Goal: Task Accomplishment & Management: Manage account settings

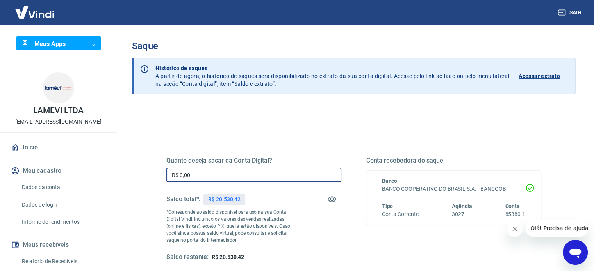
click at [226, 175] on input "R$ 0,00" at bounding box center [253, 175] width 175 height 14
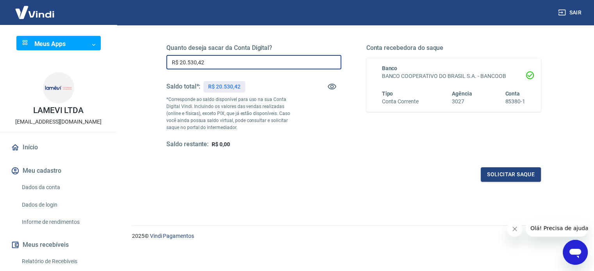
scroll to position [114, 0]
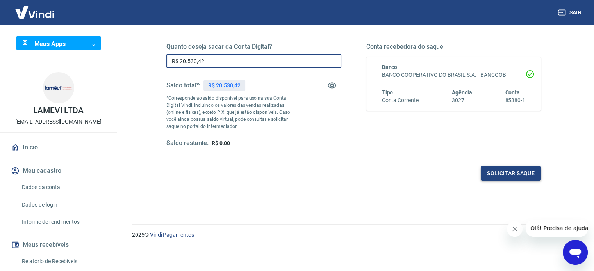
type input "R$ 20.530,42"
click at [511, 176] on button "Solicitar saque" at bounding box center [511, 173] width 60 height 14
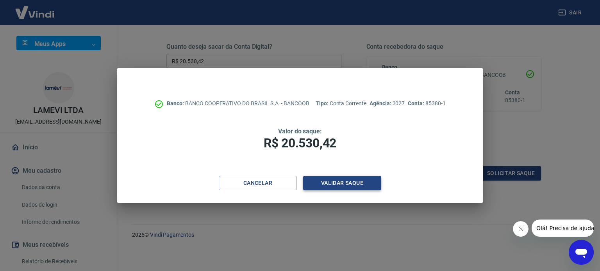
click at [333, 182] on button "Validar saque" at bounding box center [342, 183] width 78 height 14
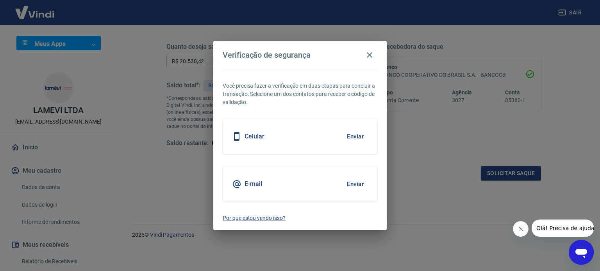
click at [347, 142] on button "Enviar" at bounding box center [354, 136] width 25 height 16
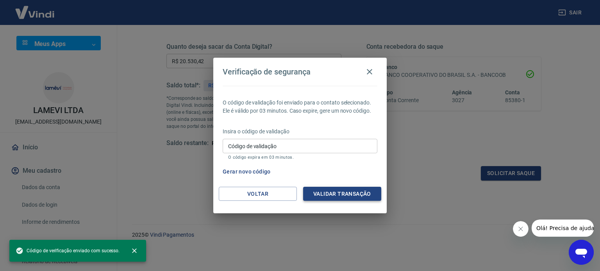
click at [358, 193] on button "Validar transação" at bounding box center [342, 194] width 78 height 14
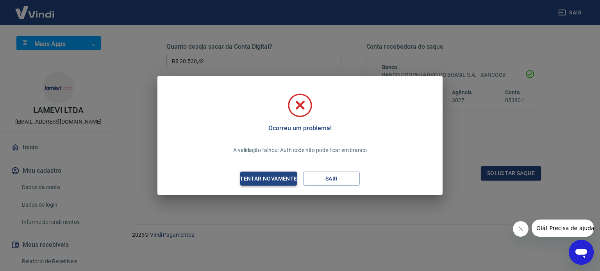
click at [283, 178] on div "Tentar novamente" at bounding box center [268, 179] width 76 height 10
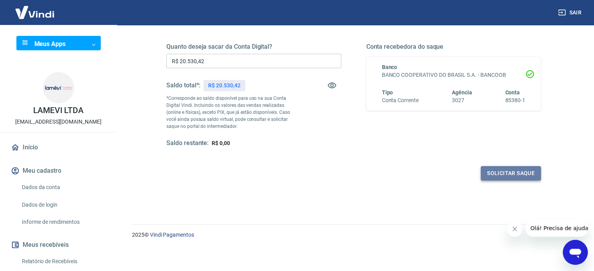
click at [513, 175] on button "Solicitar saque" at bounding box center [511, 173] width 60 height 14
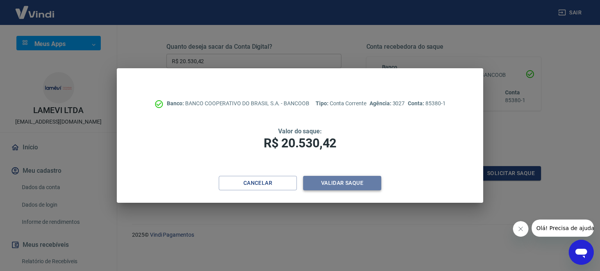
click at [354, 189] on button "Validar saque" at bounding box center [342, 183] width 78 height 14
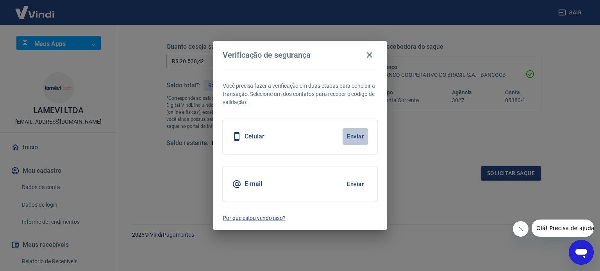
click at [354, 138] on button "Enviar" at bounding box center [354, 136] width 25 height 16
click at [373, 56] on icon "button" at bounding box center [369, 54] width 9 height 9
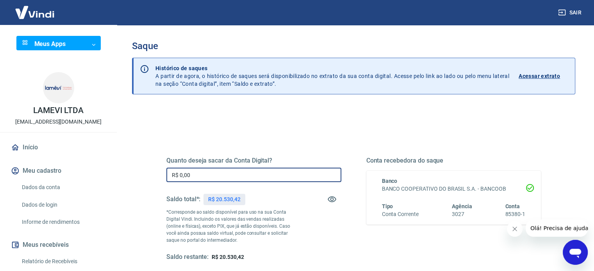
click at [208, 175] on input "R$ 0,00" at bounding box center [253, 175] width 175 height 14
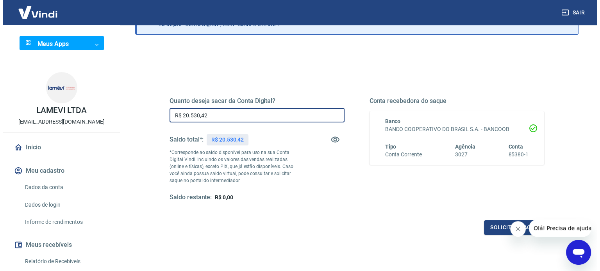
scroll to position [114, 0]
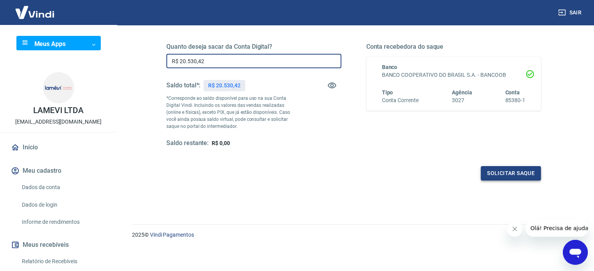
type input "R$ 20.530,42"
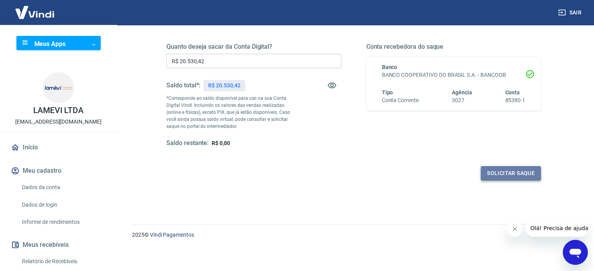
click at [505, 175] on button "Solicitar saque" at bounding box center [511, 173] width 60 height 14
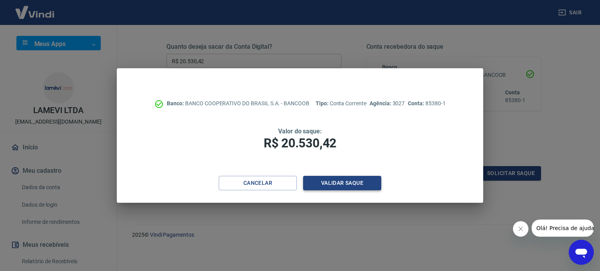
click at [332, 184] on button "Validar saque" at bounding box center [342, 183] width 78 height 14
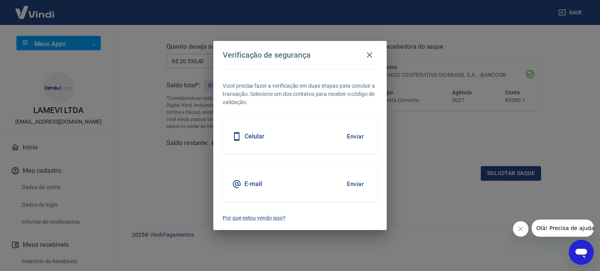
click at [351, 137] on button "Enviar" at bounding box center [354, 136] width 25 height 16
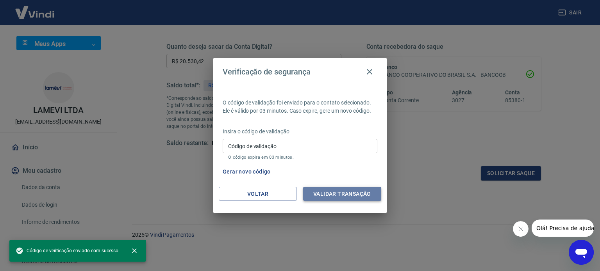
click at [342, 196] on button "Validar transação" at bounding box center [342, 194] width 78 height 14
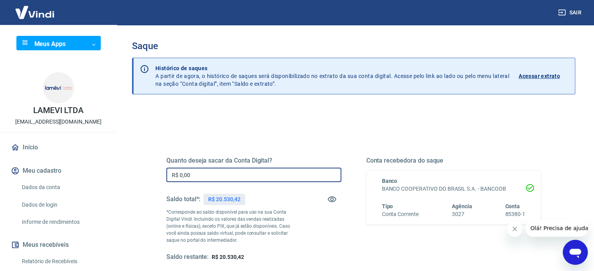
click at [226, 178] on input "R$ 0,00" at bounding box center [253, 175] width 175 height 14
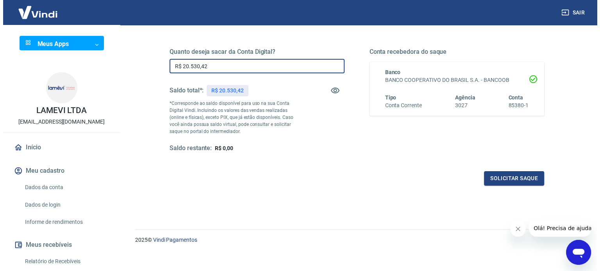
scroll to position [114, 0]
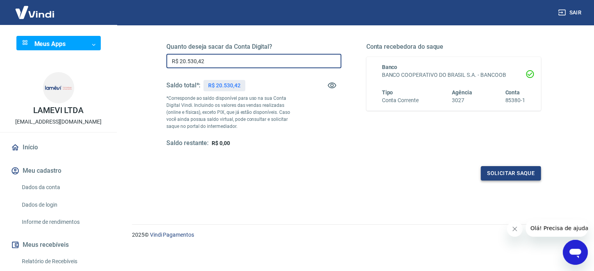
type input "R$ 20.530,42"
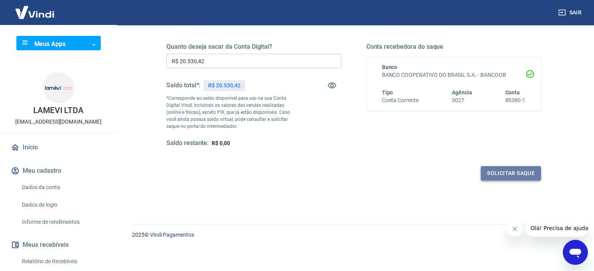
click at [513, 172] on button "Solicitar saque" at bounding box center [511, 173] width 60 height 14
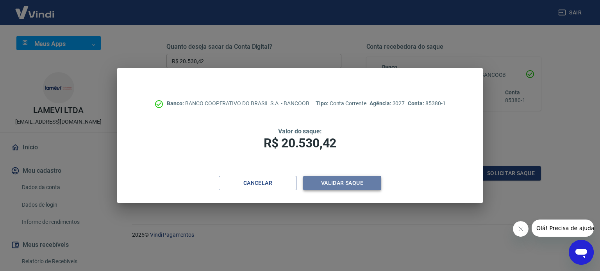
click at [337, 183] on button "Validar saque" at bounding box center [342, 183] width 78 height 14
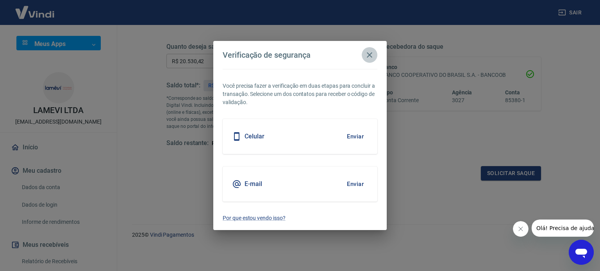
click at [369, 55] on icon "button" at bounding box center [369, 54] width 5 height 5
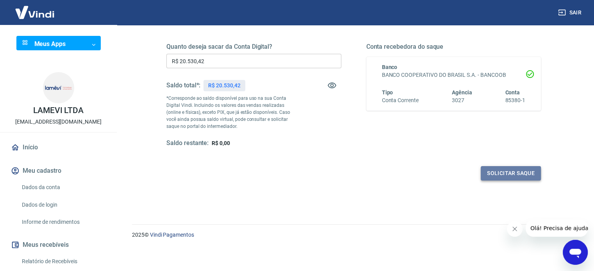
click at [510, 173] on button "Solicitar saque" at bounding box center [511, 173] width 60 height 14
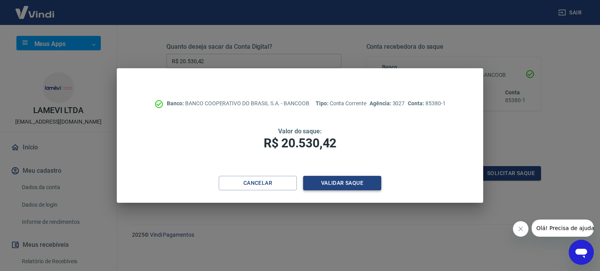
click at [345, 182] on button "Validar saque" at bounding box center [342, 183] width 78 height 14
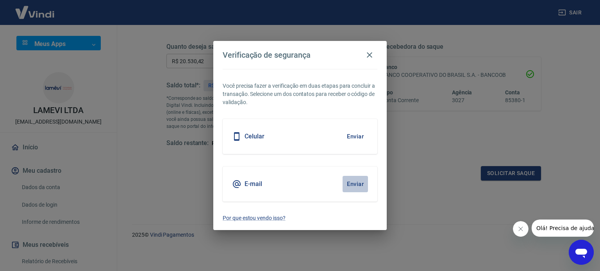
click at [357, 185] on button "Enviar" at bounding box center [354, 184] width 25 height 16
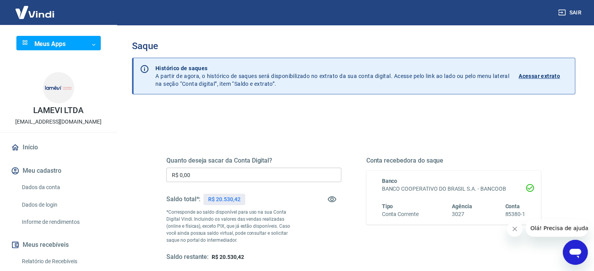
click at [223, 175] on input "R$ 0,00" at bounding box center [253, 175] width 175 height 14
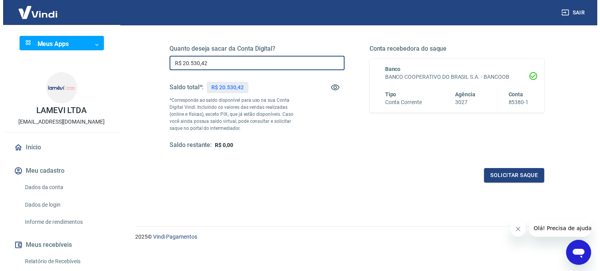
scroll to position [114, 0]
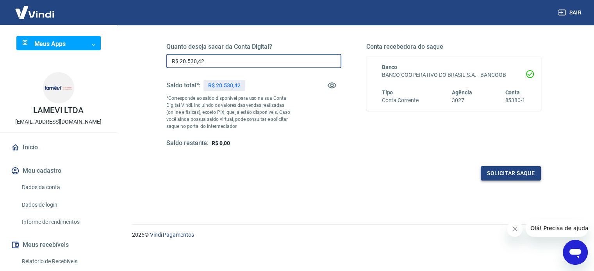
type input "R$ 20.530,42"
click at [507, 169] on button "Solicitar saque" at bounding box center [511, 173] width 60 height 14
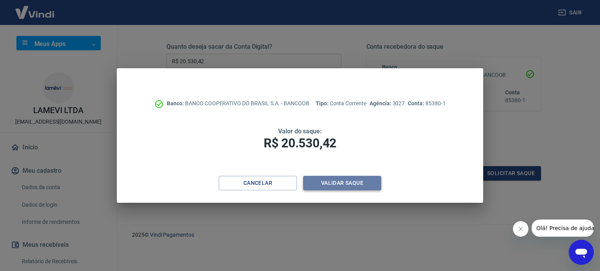
click at [347, 184] on button "Validar saque" at bounding box center [342, 183] width 78 height 14
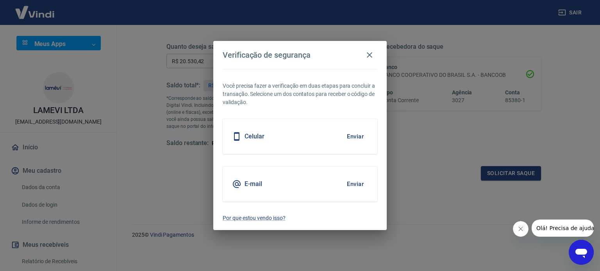
click at [360, 183] on button "Enviar" at bounding box center [354, 184] width 25 height 16
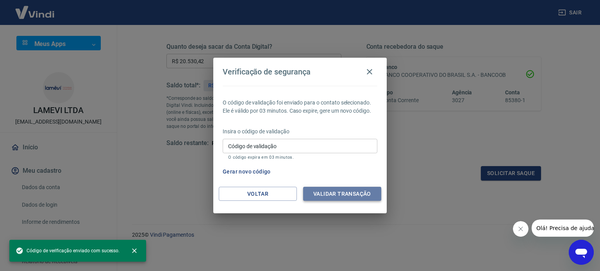
click at [346, 195] on button "Validar transação" at bounding box center [342, 194] width 78 height 14
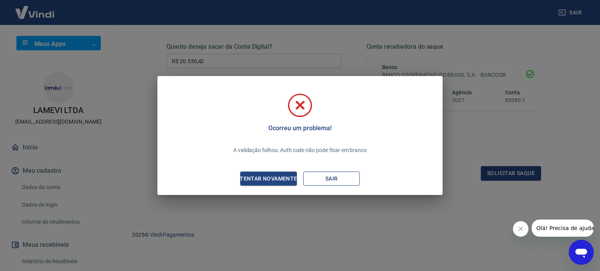
click at [333, 178] on button "Sair" at bounding box center [331, 179] width 57 height 14
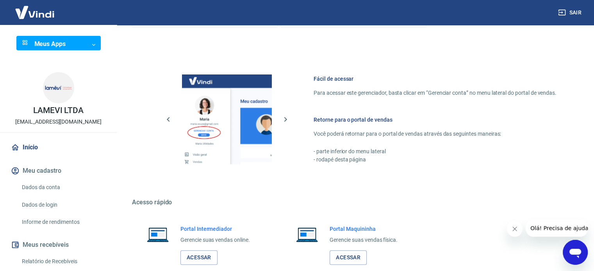
scroll to position [228, 0]
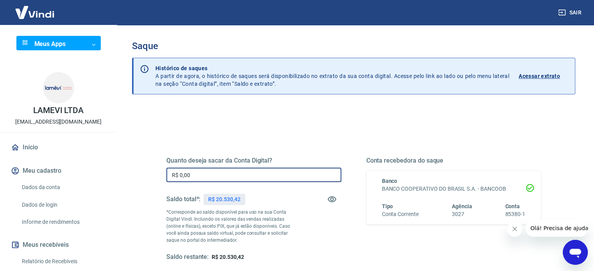
click at [248, 173] on input "R$ 0,00" at bounding box center [253, 175] width 175 height 14
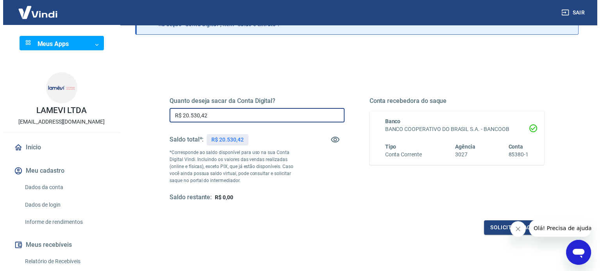
scroll to position [78, 0]
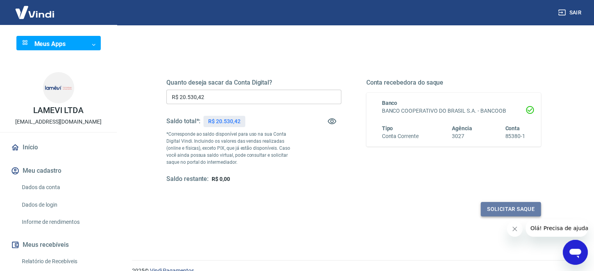
click at [506, 210] on button "Solicitar saque" at bounding box center [511, 209] width 60 height 14
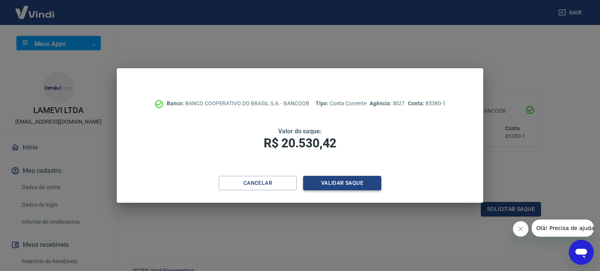
click at [340, 182] on button "Validar saque" at bounding box center [342, 183] width 78 height 14
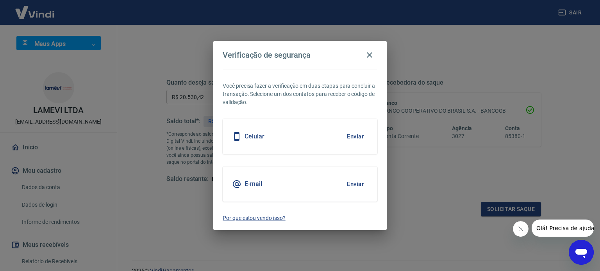
click at [353, 137] on button "Enviar" at bounding box center [354, 136] width 25 height 16
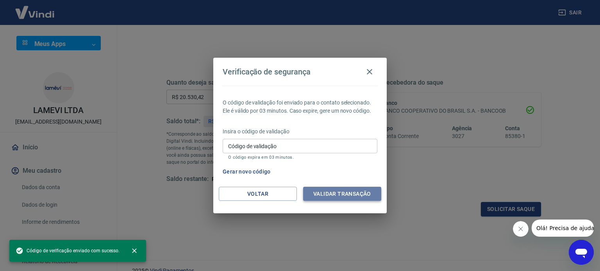
click at [336, 193] on button "Validar transação" at bounding box center [342, 194] width 78 height 14
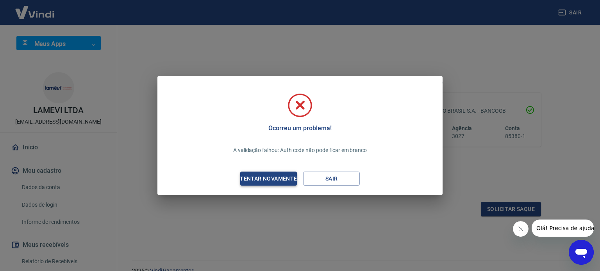
click at [261, 176] on div "Tentar novamente" at bounding box center [268, 179] width 76 height 10
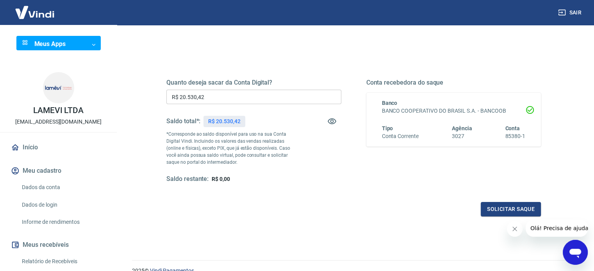
click at [243, 96] on input "R$ 20.530,42" at bounding box center [253, 97] width 175 height 14
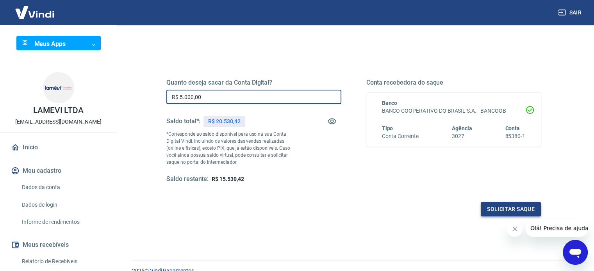
type input "R$ 5.000,00"
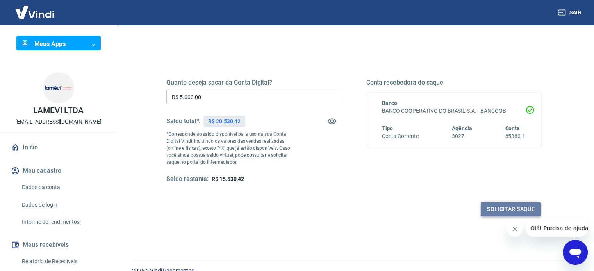
click at [507, 209] on button "Solicitar saque" at bounding box center [511, 209] width 60 height 14
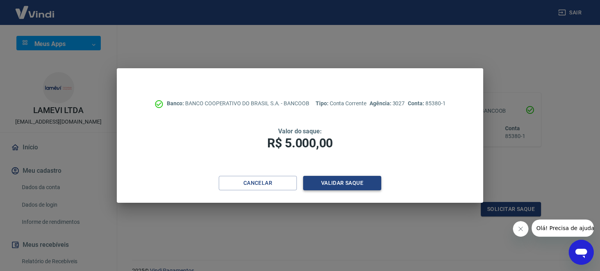
click at [347, 187] on button "Validar saque" at bounding box center [342, 183] width 78 height 14
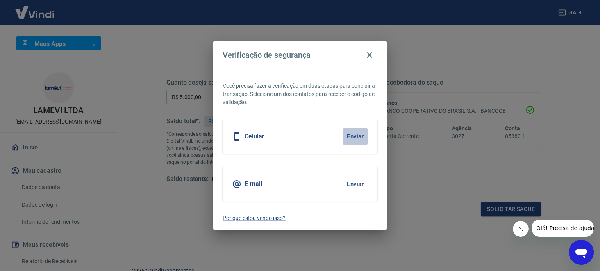
click at [354, 136] on button "Enviar" at bounding box center [354, 136] width 25 height 16
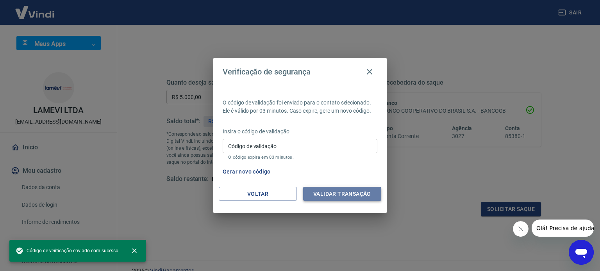
click at [340, 193] on button "Validar transação" at bounding box center [342, 194] width 78 height 14
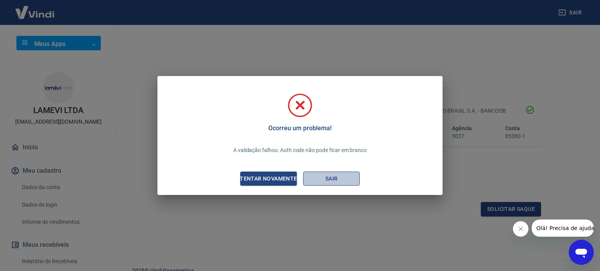
click at [339, 179] on button "Sair" at bounding box center [331, 179] width 57 height 14
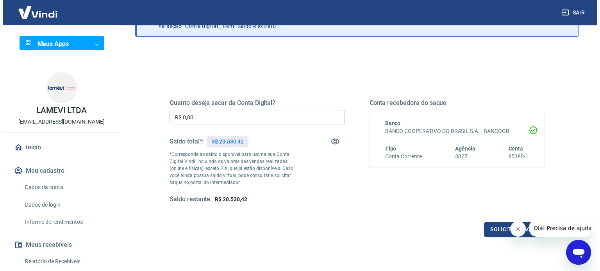
scroll to position [78, 0]
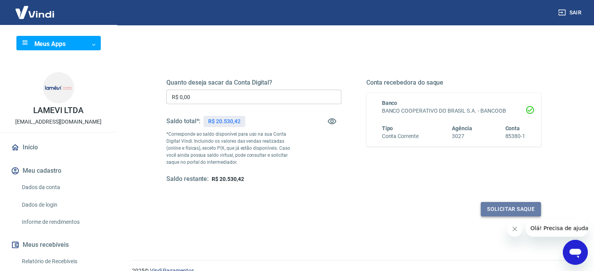
click at [504, 208] on button "Solicitar saque" at bounding box center [511, 209] width 60 height 14
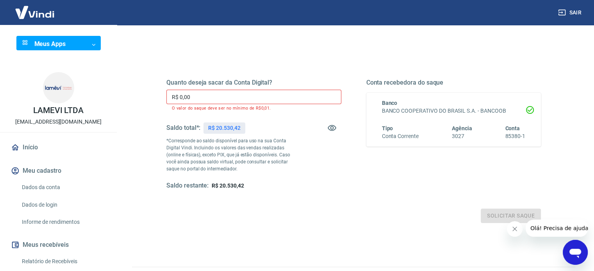
click at [205, 94] on input "R$ 0,00" at bounding box center [253, 97] width 175 height 14
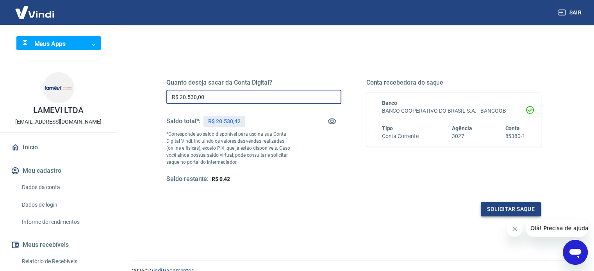
type input "R$ 20.530,00"
click at [524, 211] on button "Solicitar saque" at bounding box center [511, 209] width 60 height 14
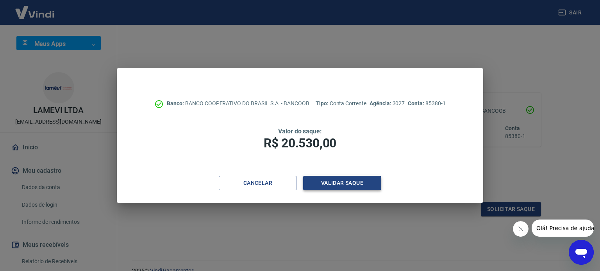
click at [336, 187] on button "Validar saque" at bounding box center [342, 183] width 78 height 14
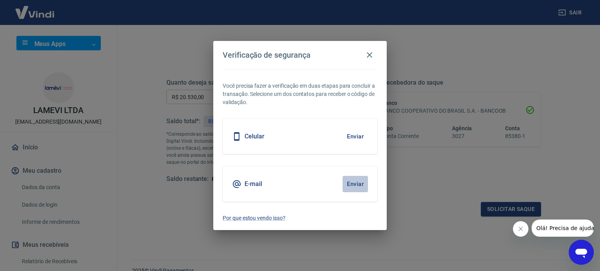
click at [353, 182] on button "Enviar" at bounding box center [354, 184] width 25 height 16
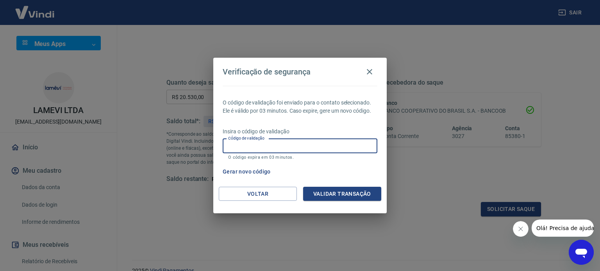
click at [299, 146] on input "Código de validação" at bounding box center [300, 146] width 155 height 14
click at [320, 146] on input "Código de validação" at bounding box center [300, 146] width 155 height 14
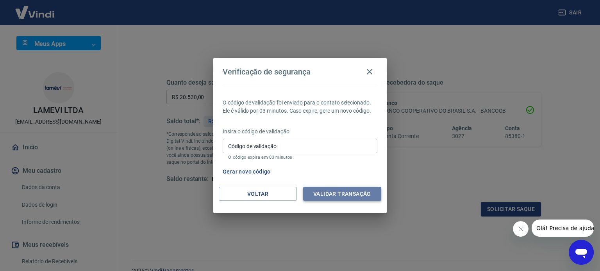
click at [328, 194] on button "Validar transação" at bounding box center [342, 194] width 78 height 14
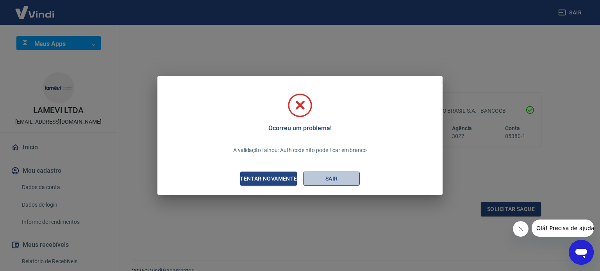
click at [331, 181] on button "Sair" at bounding box center [331, 179] width 57 height 14
